Goal: Obtain resource: Download file/media

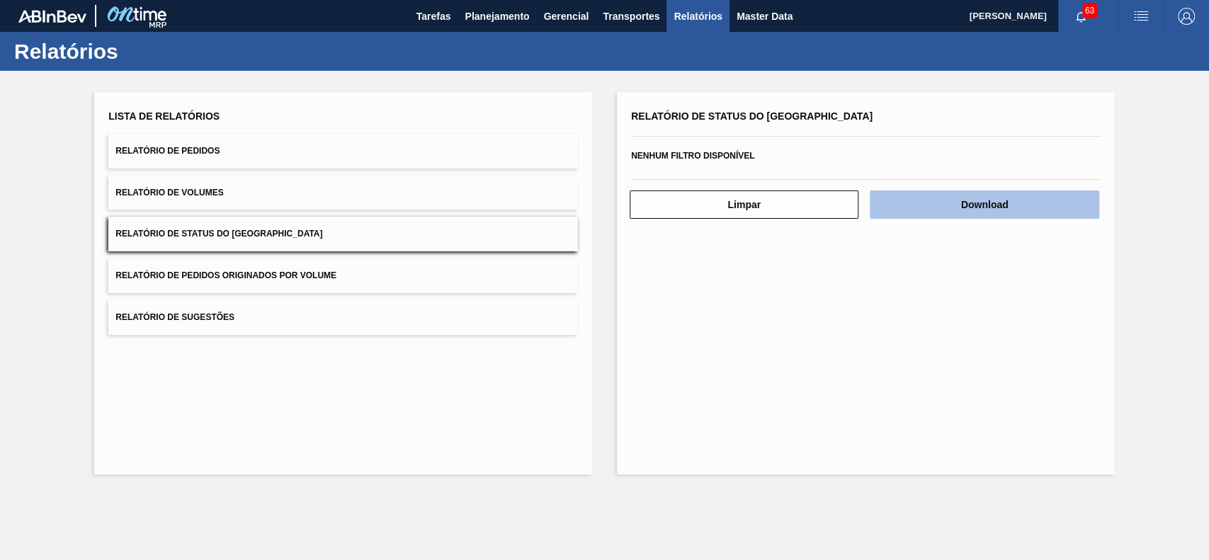
click at [964, 205] on button "Download" at bounding box center [983, 204] width 229 height 28
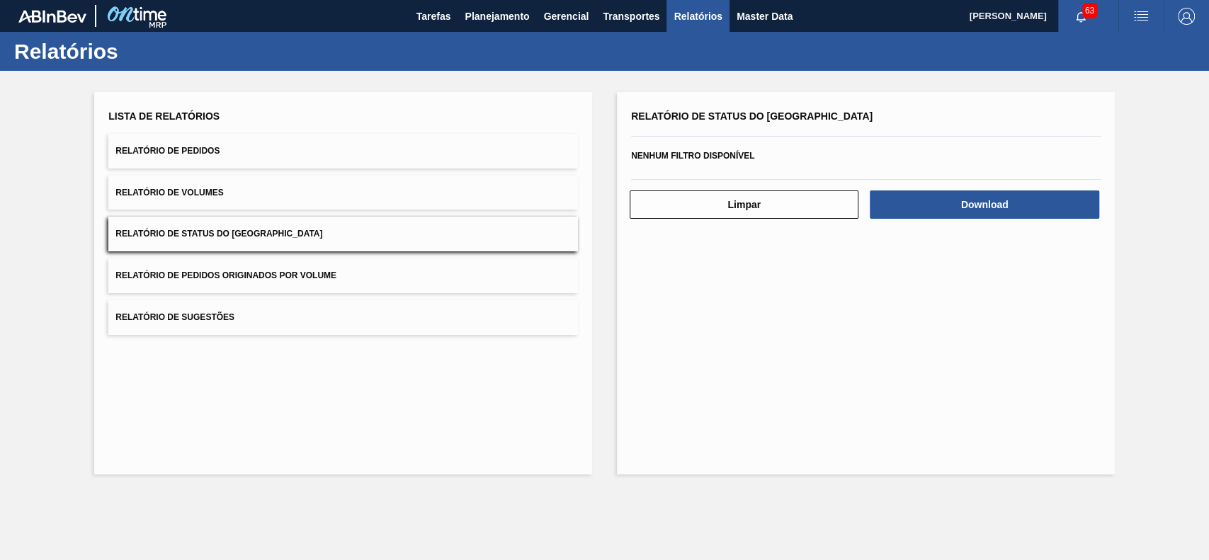
click at [393, 139] on button "Relatório de Pedidos" at bounding box center [342, 151] width 469 height 35
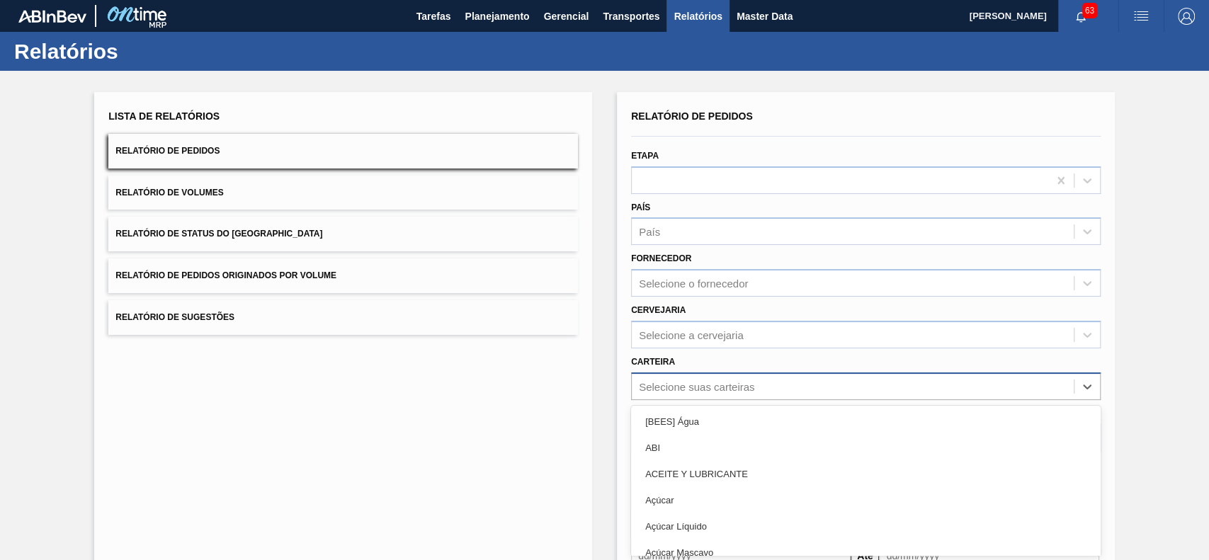
click at [746, 384] on div "option [BEES] Água focused, 1 of 101. 101 results available. Use Up and Down to…" at bounding box center [865, 386] width 469 height 28
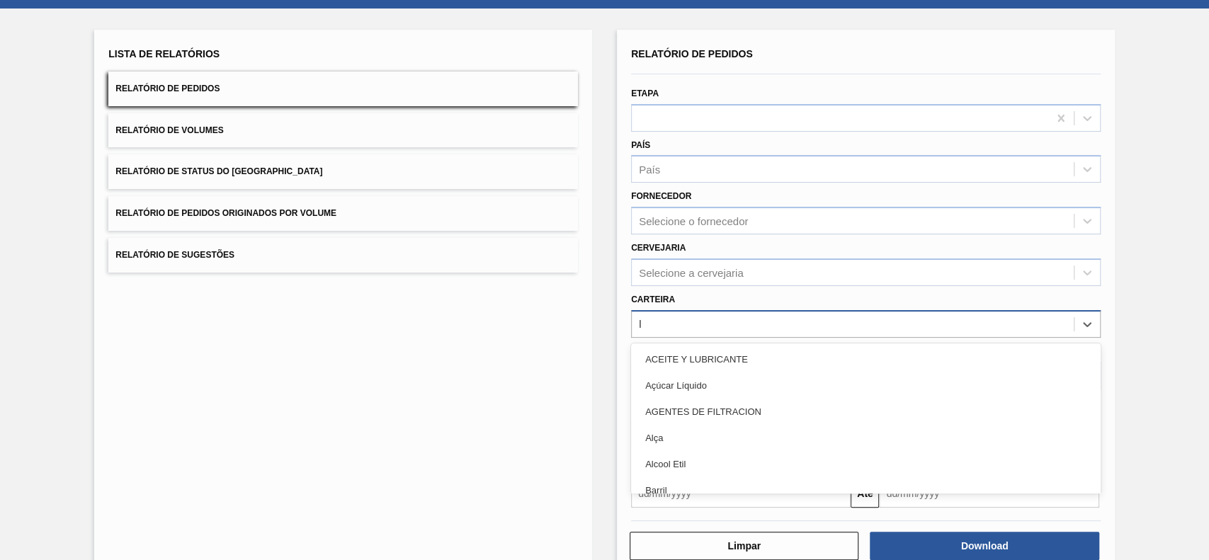
type input "lú"
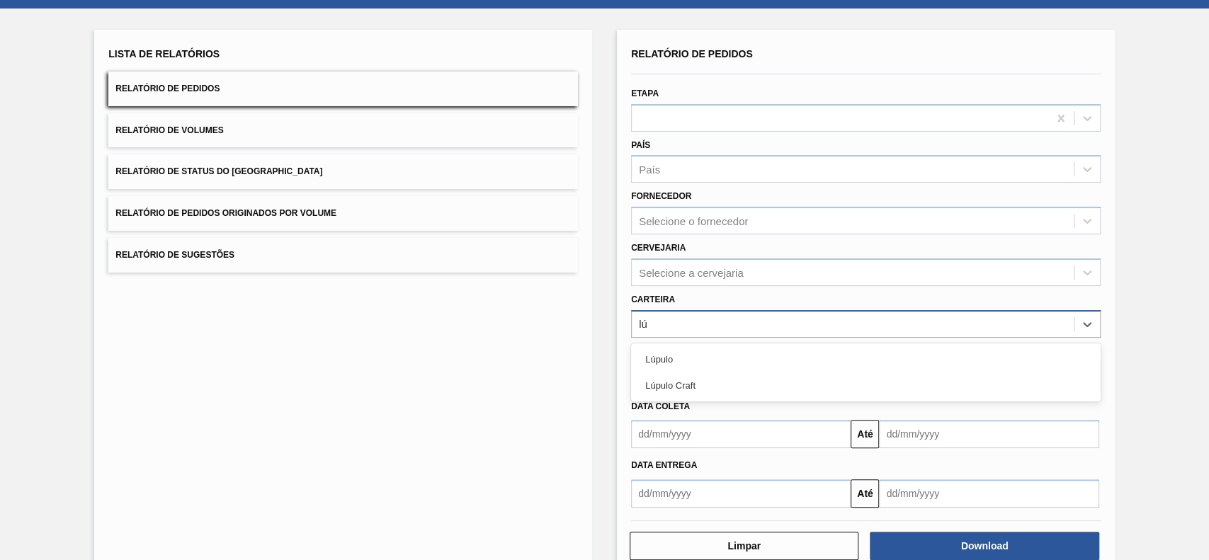
click at [746, 384] on div "Lúpulo Craft" at bounding box center [865, 385] width 469 height 26
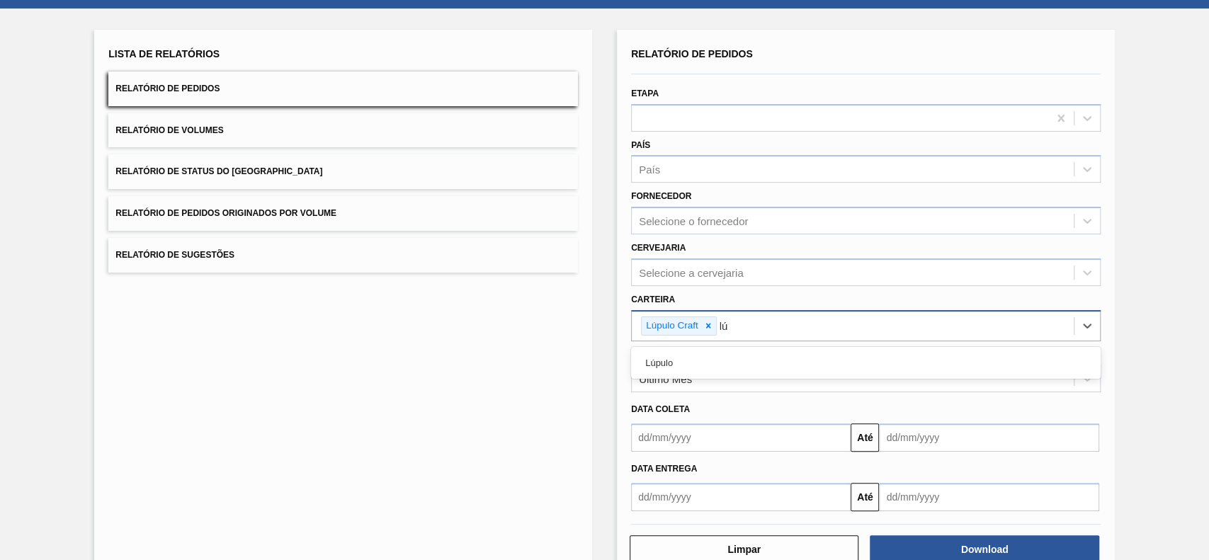
type input "lúp"
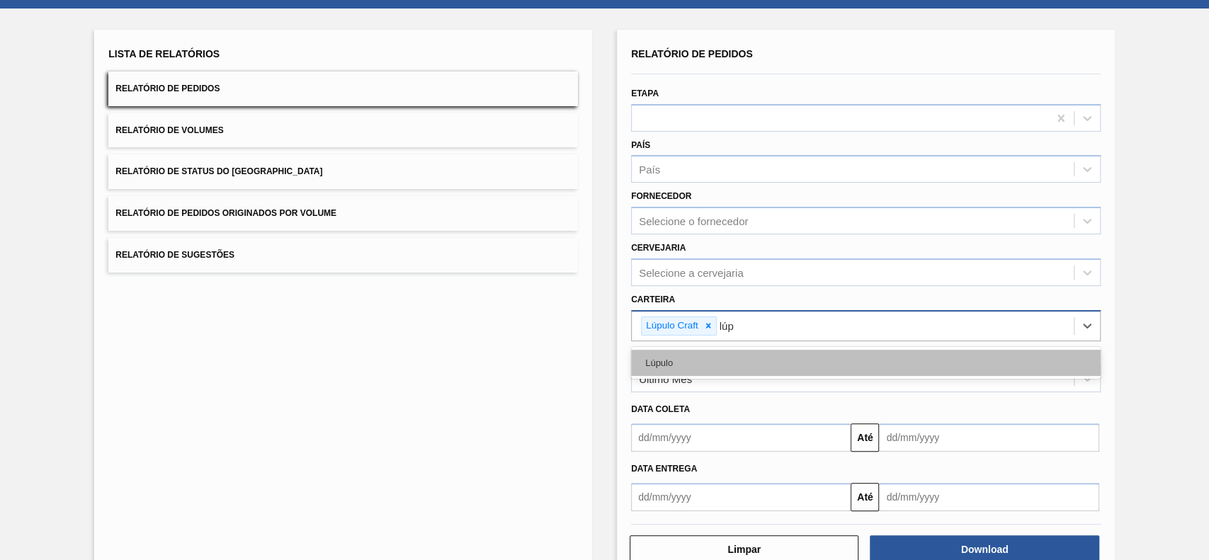
click at [761, 363] on div "Lúpulo" at bounding box center [865, 363] width 469 height 26
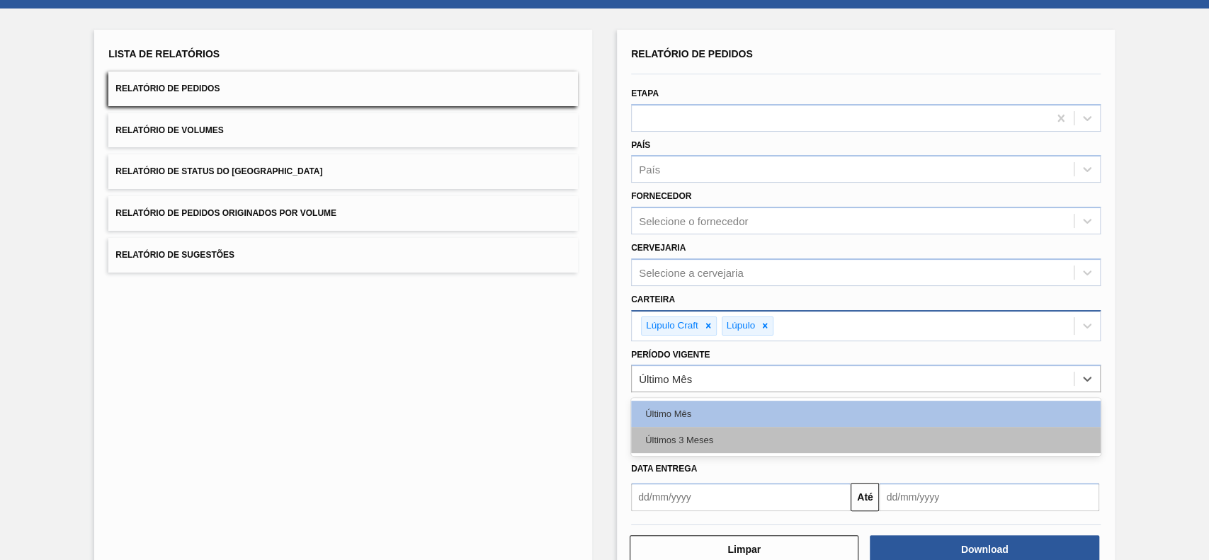
drag, startPoint x: 759, startPoint y: 371, endPoint x: 734, endPoint y: 435, distance: 68.4
click at [734, 392] on div "option Último Mês focused, 1 of 2. 2 results available. Use Up and Down to choo…" at bounding box center [865, 379] width 469 height 28
click at [734, 435] on div "Últimos 3 Meses" at bounding box center [865, 440] width 469 height 26
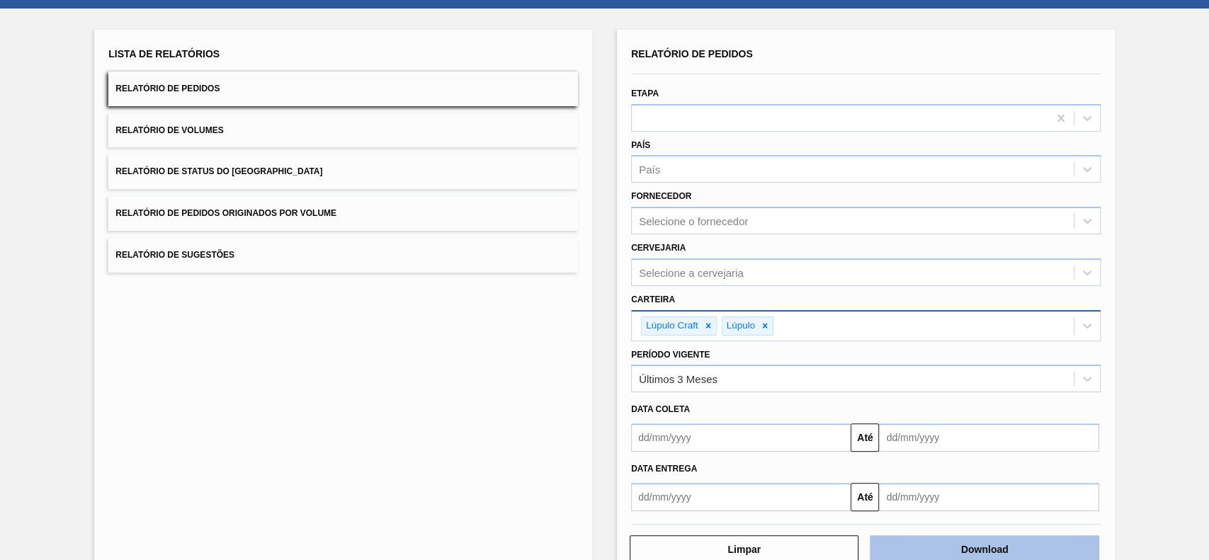
click at [940, 537] on button "Download" at bounding box center [983, 549] width 229 height 28
click at [1134, 316] on div "Lista de Relatórios Relatório de Pedidos Relatório de Volumes Relatório de Stat…" at bounding box center [604, 302] width 1209 height 588
